Goal: Task Accomplishment & Management: Manage account settings

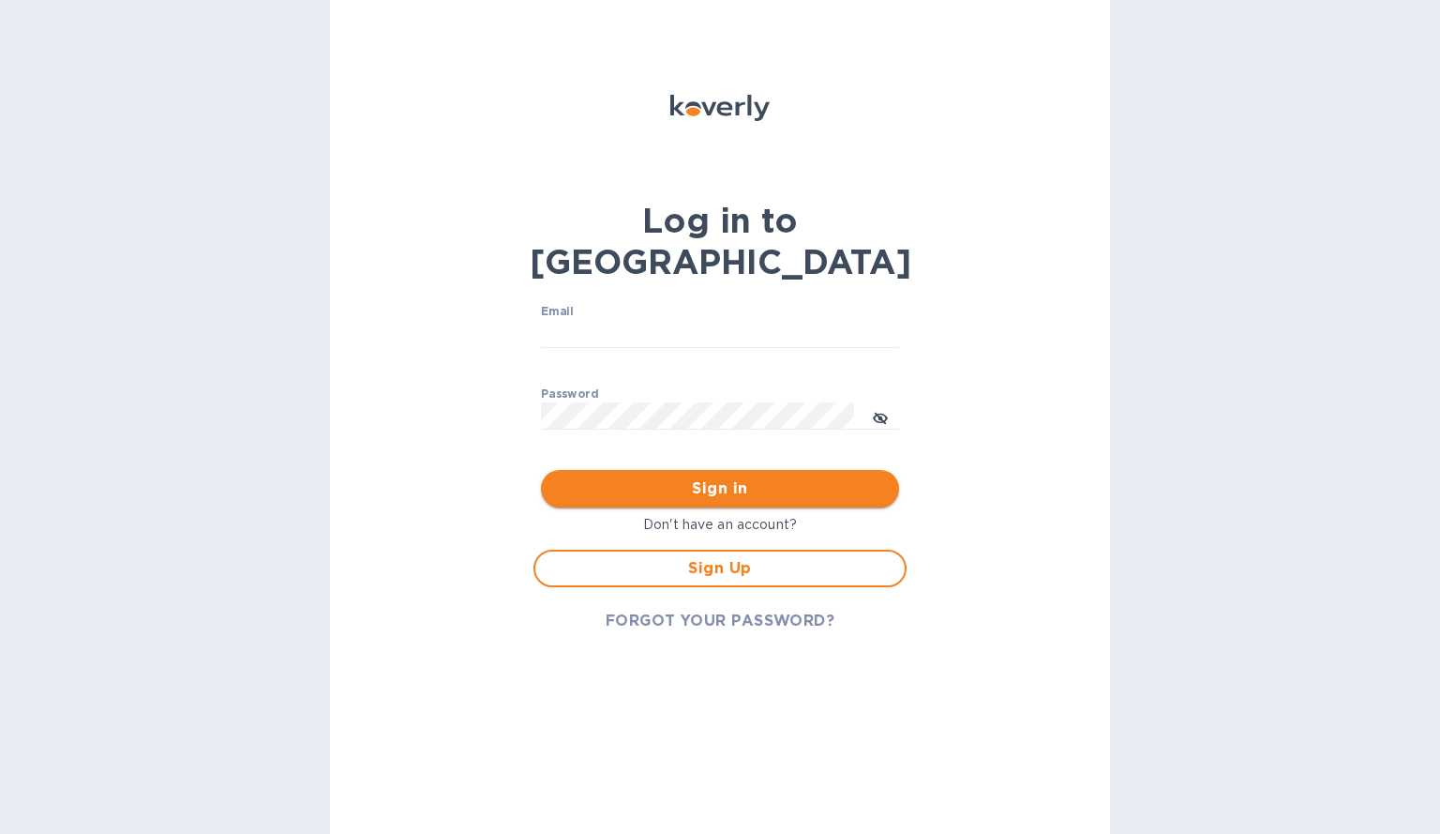
type input "[DOMAIN_NAME][EMAIL_ADDRESS][DOMAIN_NAME]"
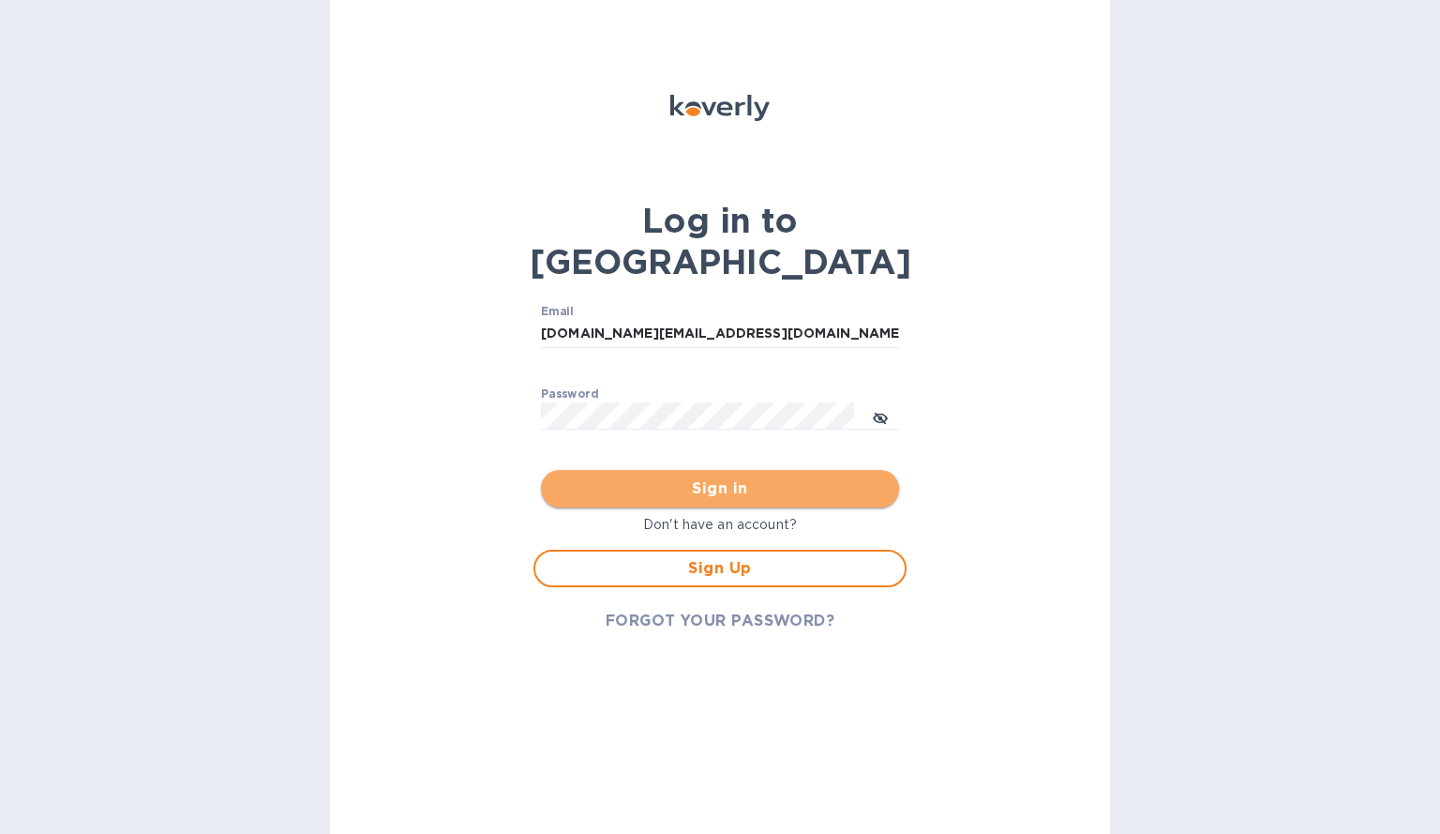
click at [729, 477] on span "Sign in" at bounding box center [720, 488] width 328 height 23
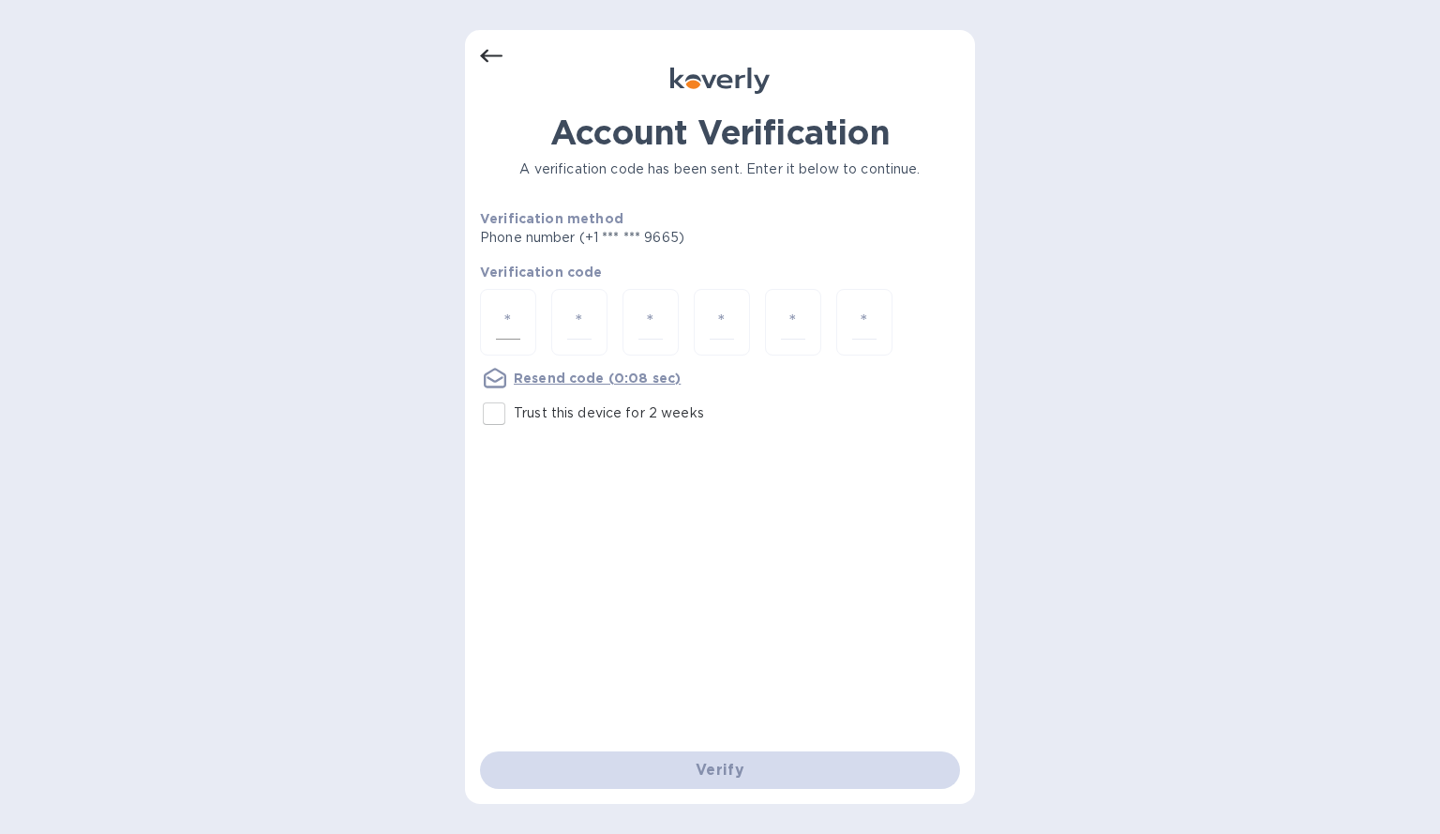
click at [504, 318] on input "number" at bounding box center [508, 322] width 24 height 35
type input "5"
type input "9"
type input "0"
type input "8"
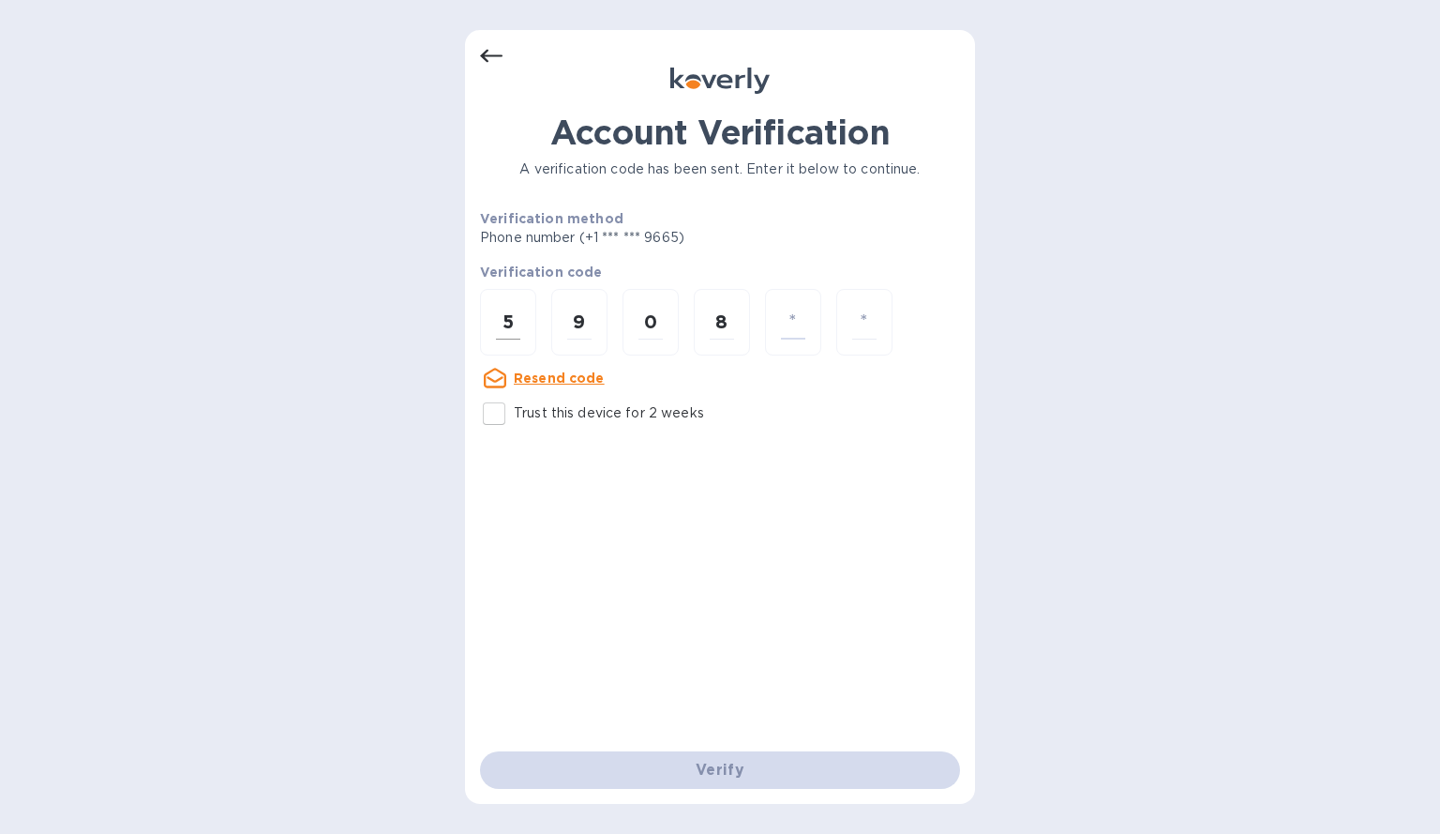
type input "0"
type input "5"
